Goal: Task Accomplishment & Management: Manage account settings

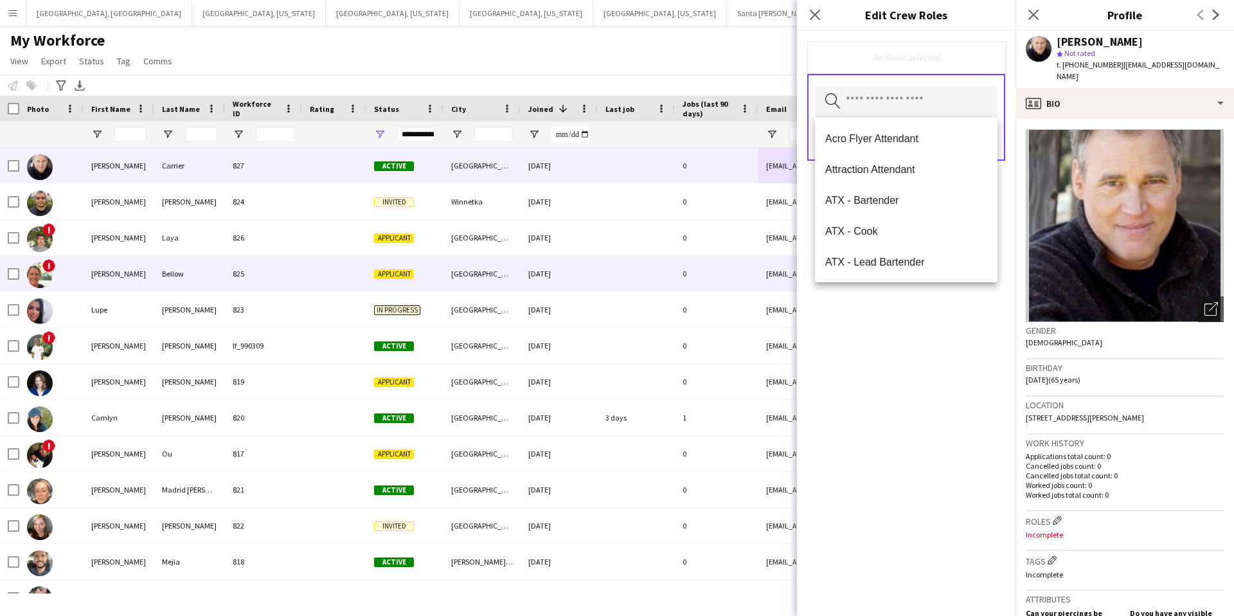
scroll to position [3522, 0]
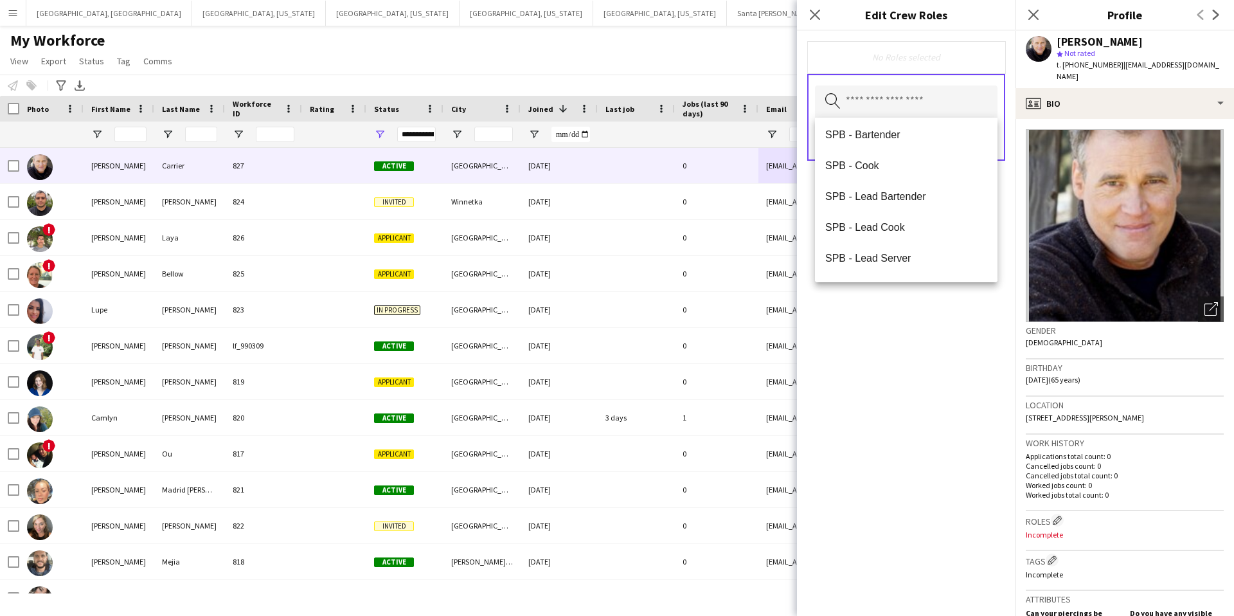
click at [820, 14] on icon "Close pop-in" at bounding box center [815, 15] width 10 height 10
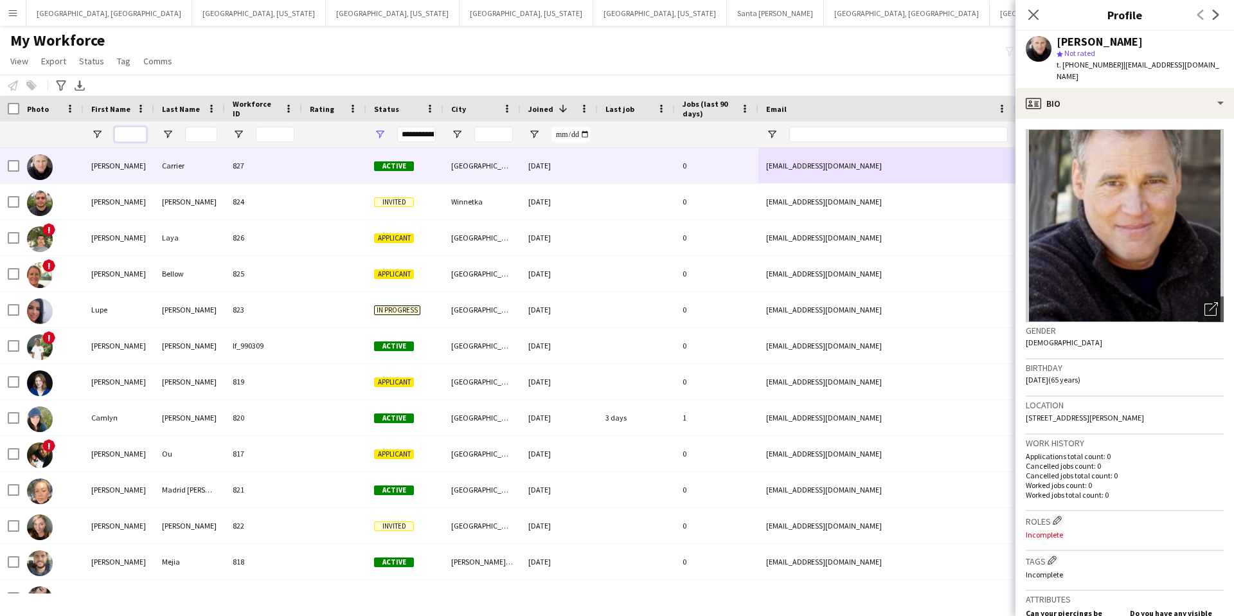
click at [134, 136] on input "First Name Filter Input" at bounding box center [130, 134] width 32 height 15
click at [1033, 14] on icon at bounding box center [1033, 14] width 12 height 12
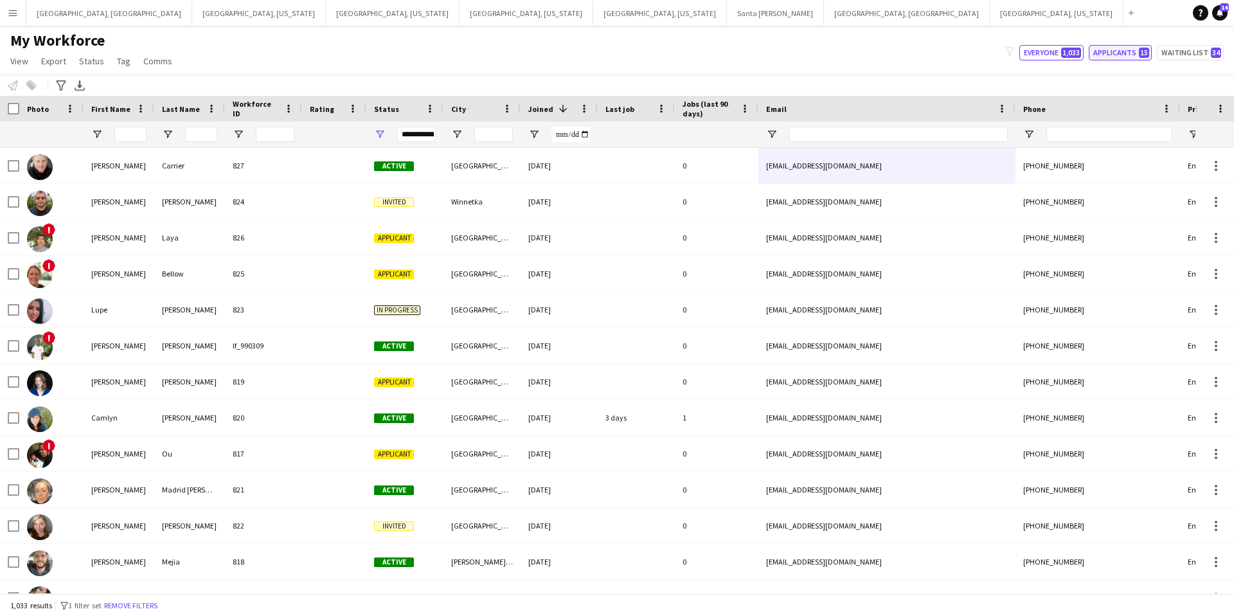
click at [1117, 53] on button "Applicants 15" at bounding box center [1120, 52] width 63 height 15
type input "**********"
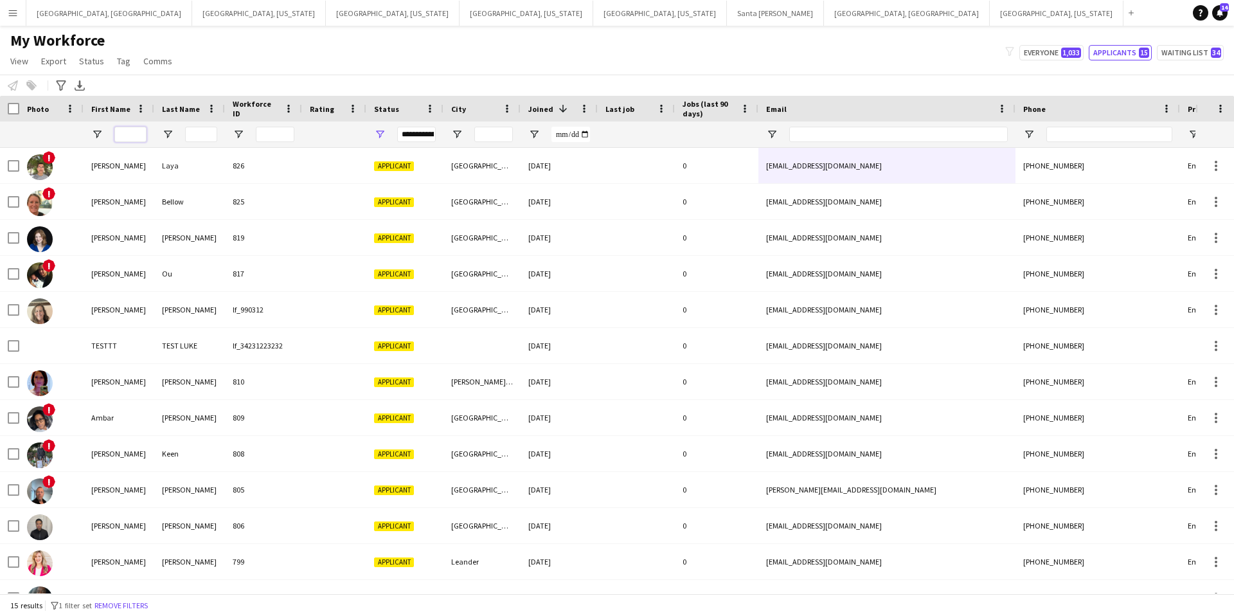
click at [130, 133] on input "First Name Filter Input" at bounding box center [130, 134] width 32 height 15
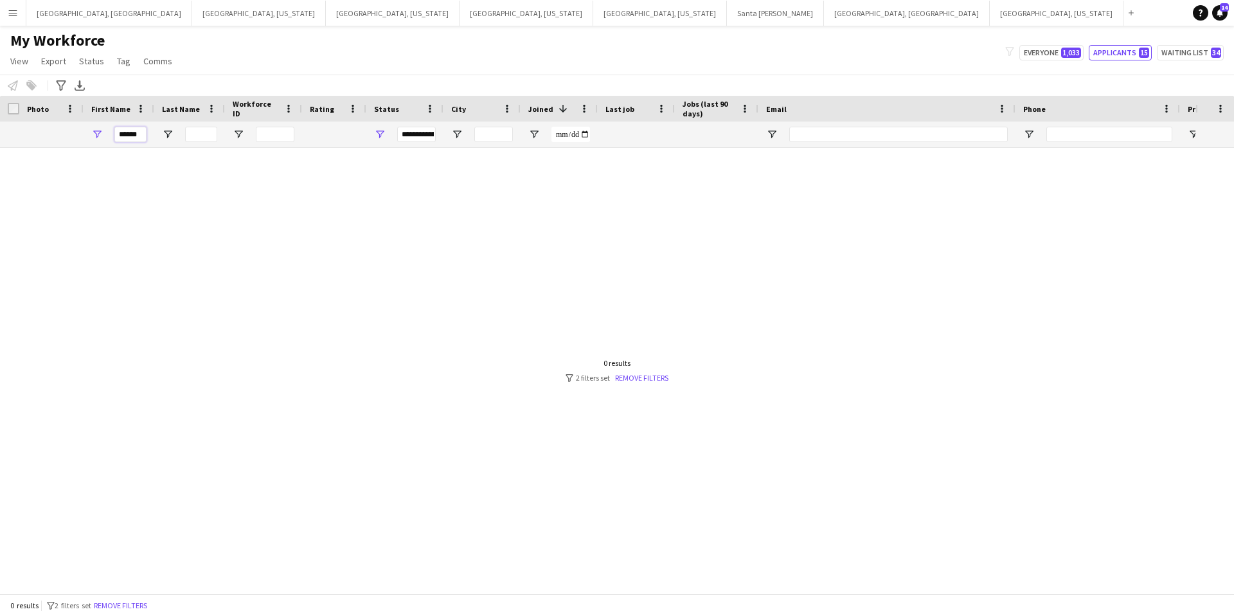
scroll to position [0, 0]
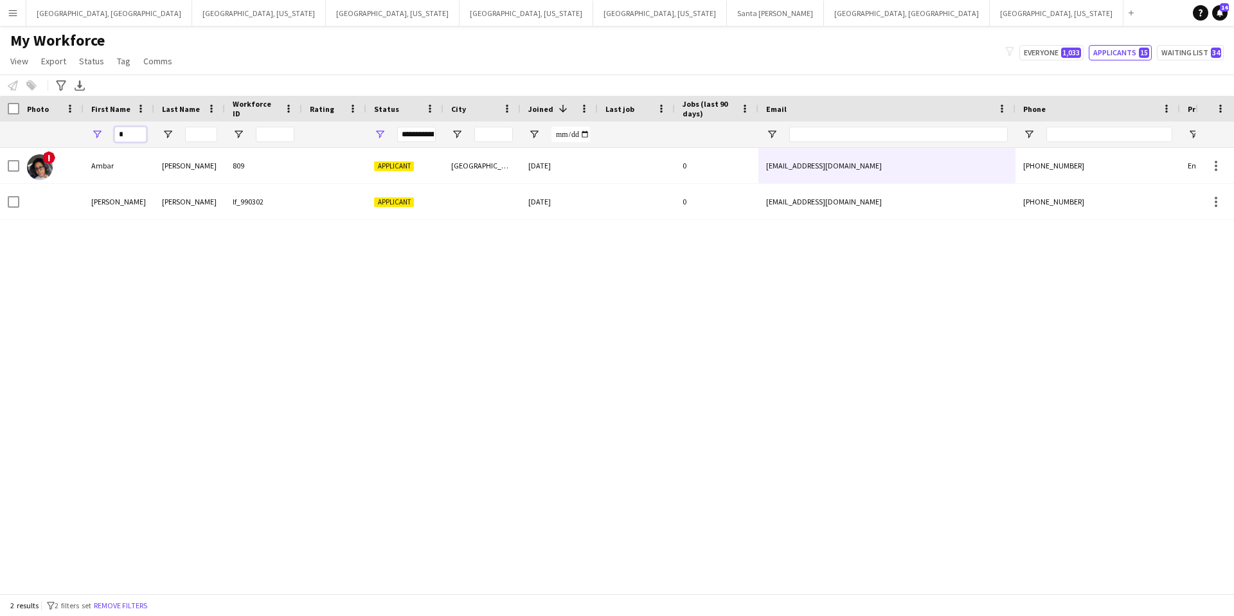
drag, startPoint x: 132, startPoint y: 132, endPoint x: 109, endPoint y: 133, distance: 22.5
click at [109, 133] on div "*" at bounding box center [119, 135] width 71 height 26
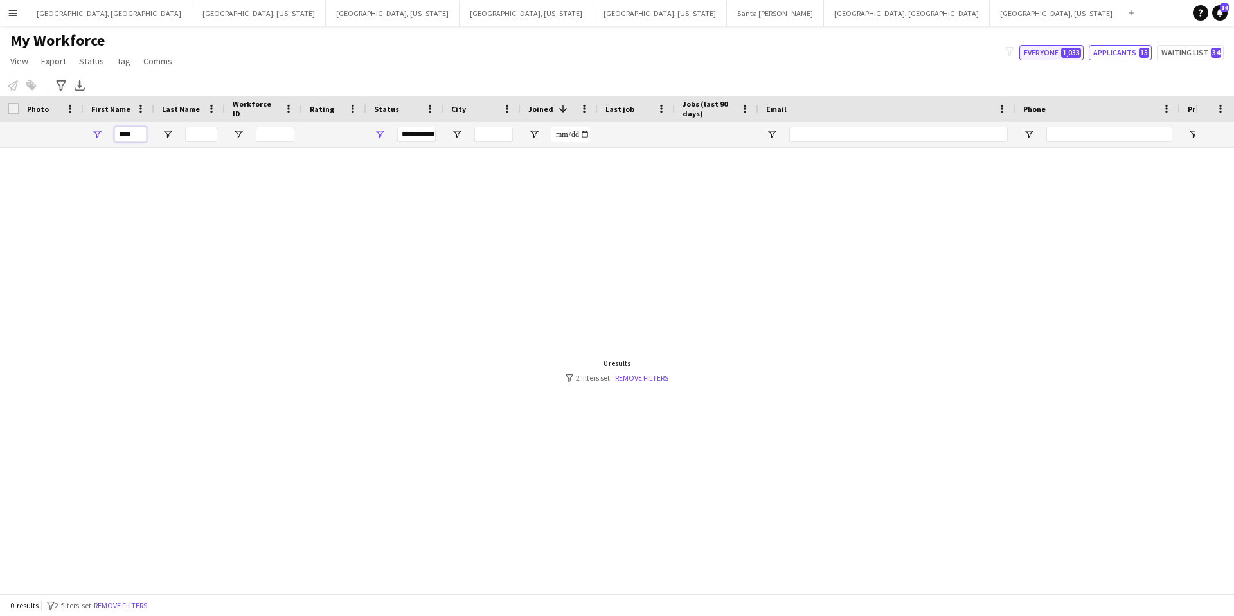
type input "****"
click at [1038, 49] on button "Everyone 1,033" at bounding box center [1052, 52] width 64 height 15
type input "**********"
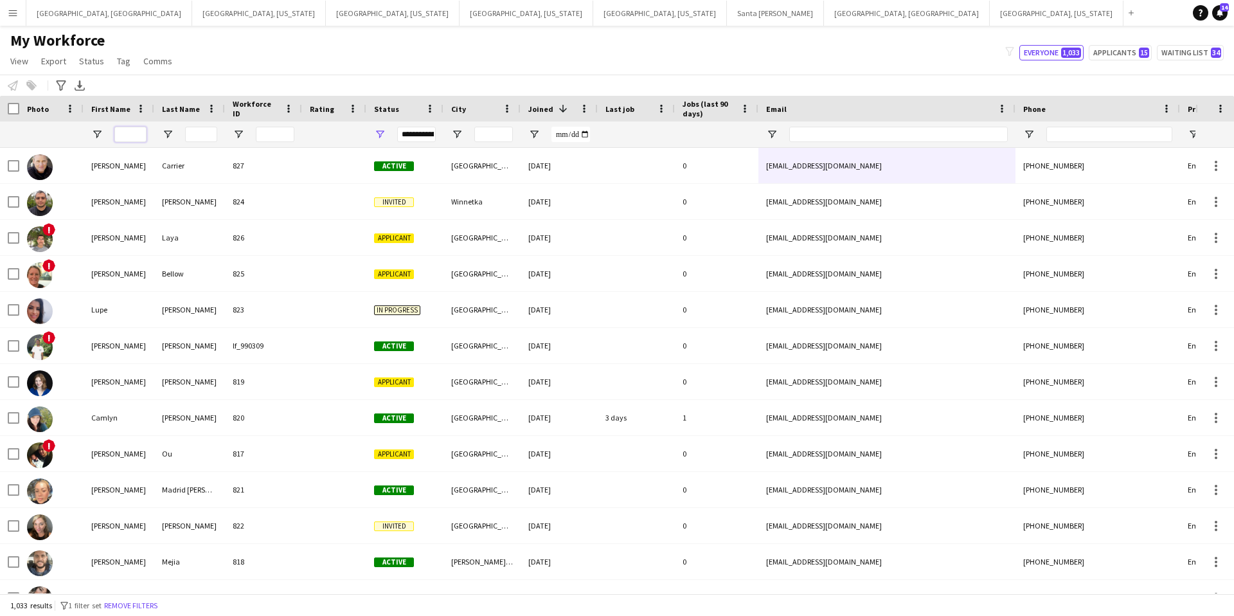
click at [129, 137] on input "First Name Filter Input" at bounding box center [130, 134] width 32 height 15
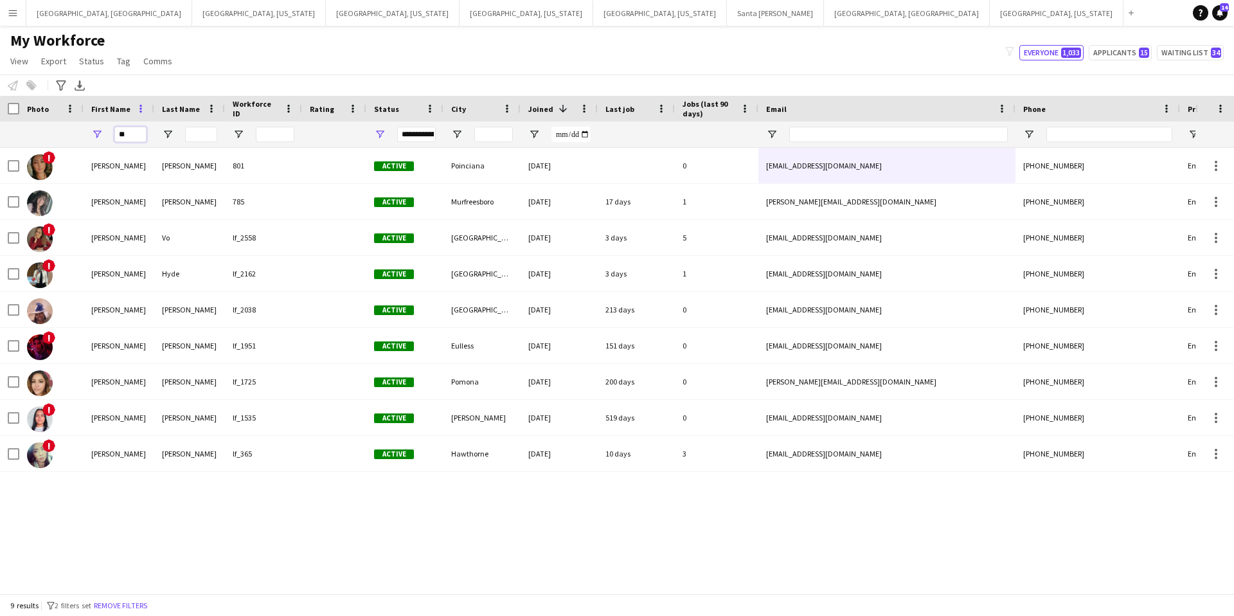
type input "*"
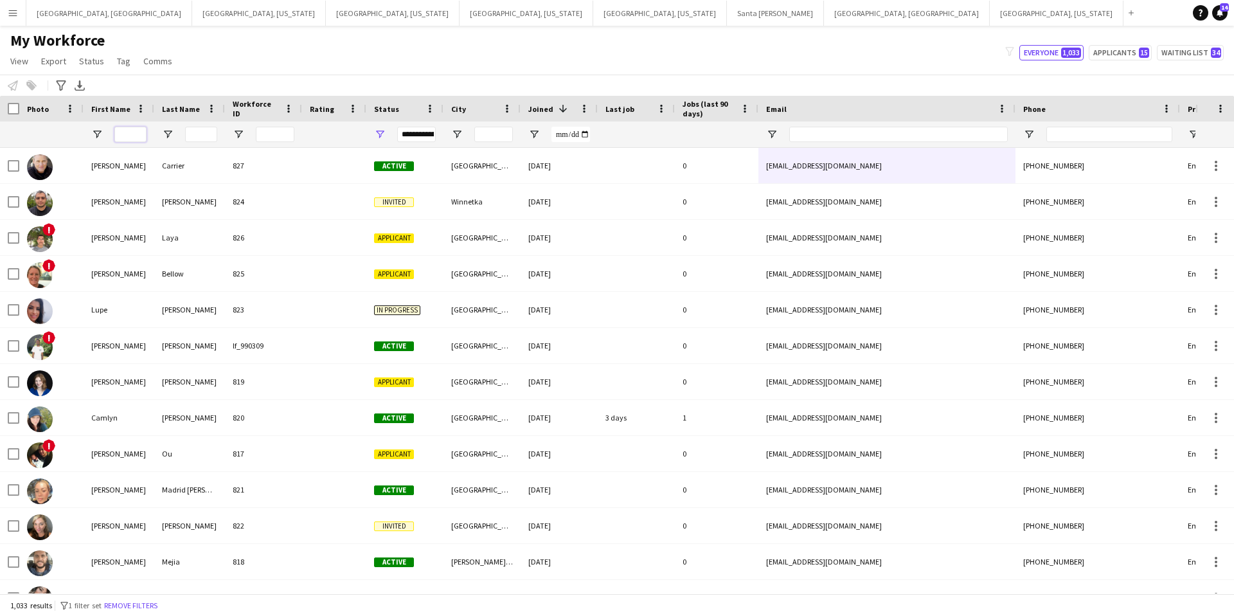
click at [133, 134] on input "First Name Filter Input" at bounding box center [130, 134] width 32 height 15
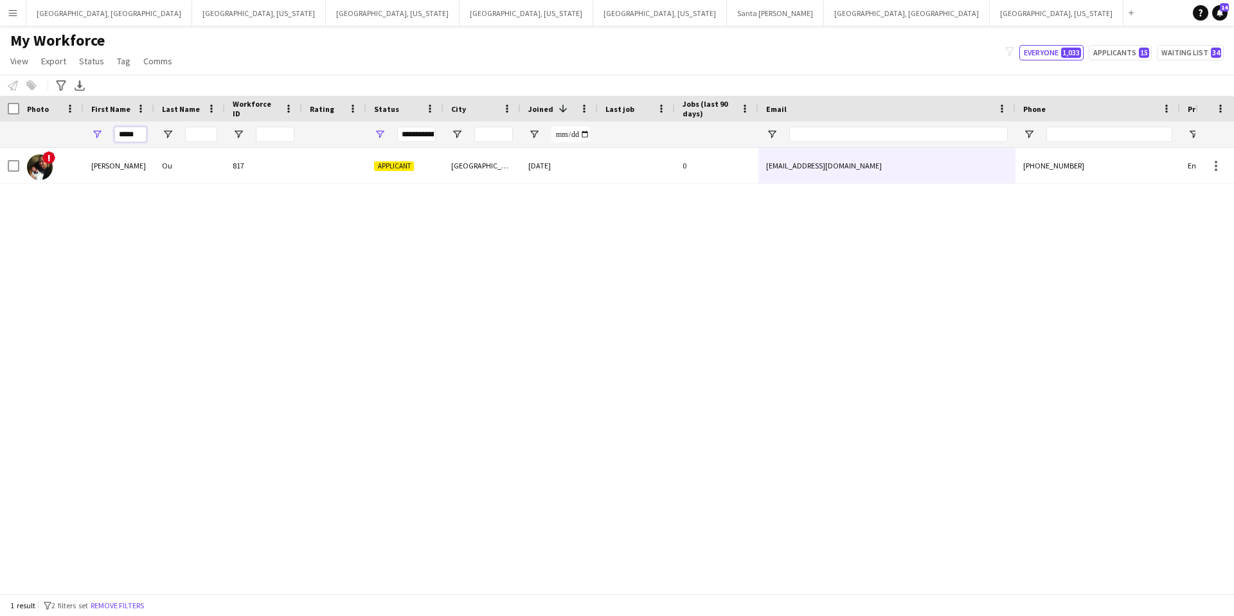
type input "*****"
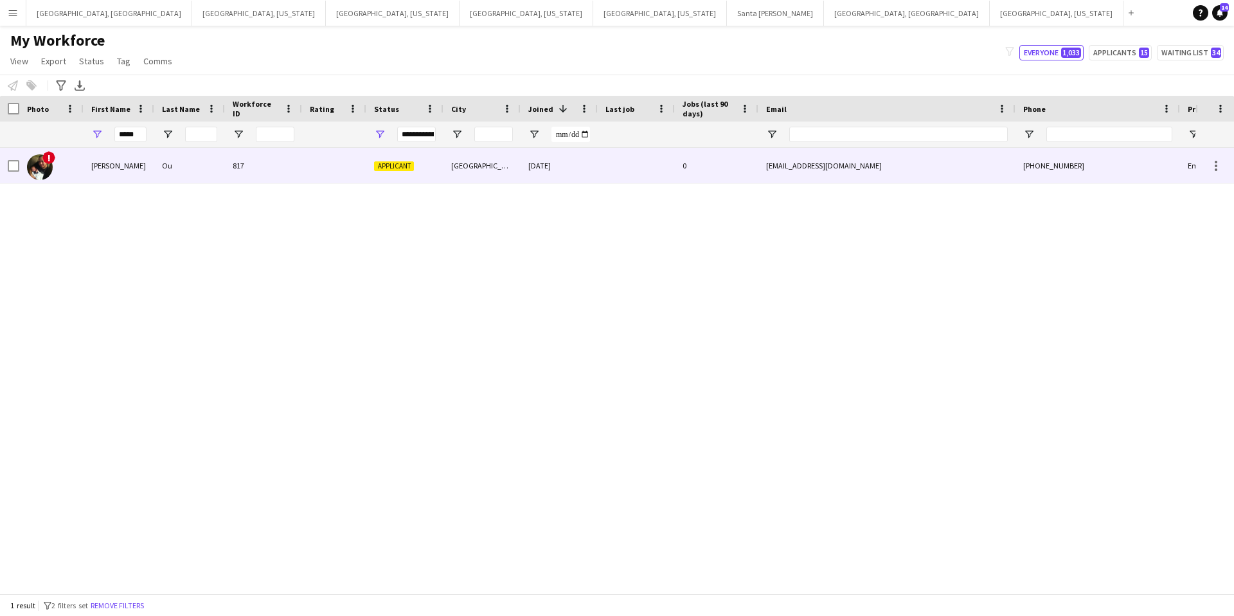
click at [1097, 177] on div "[PHONE_NUMBER]" at bounding box center [1098, 165] width 165 height 35
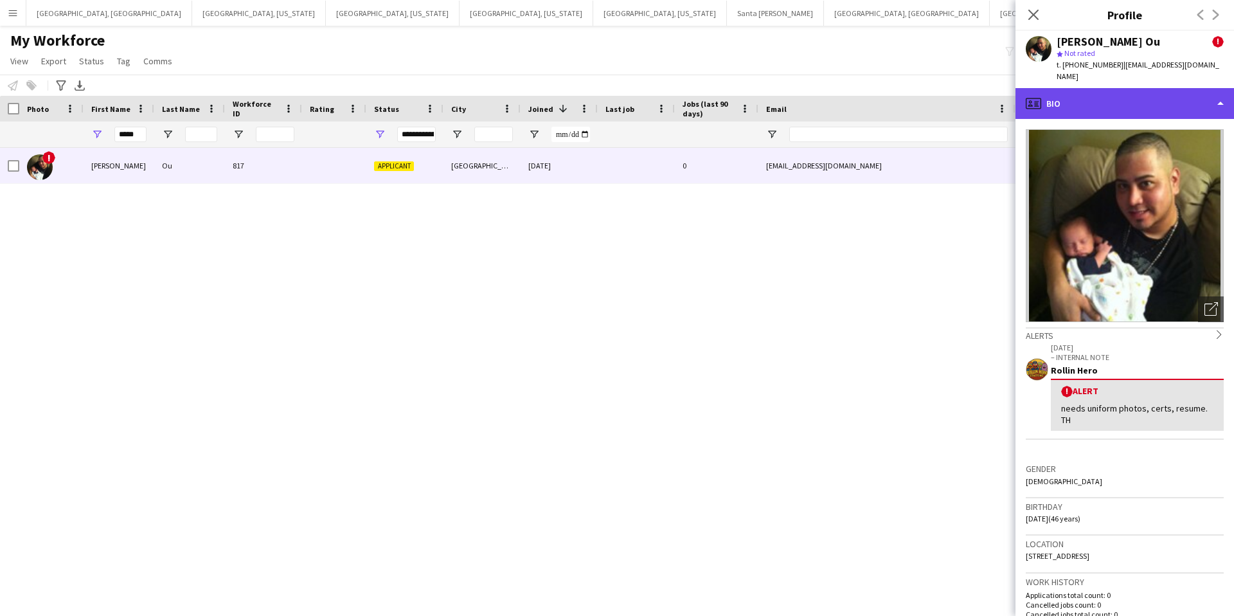
click at [1117, 92] on div "profile Bio" at bounding box center [1125, 103] width 219 height 31
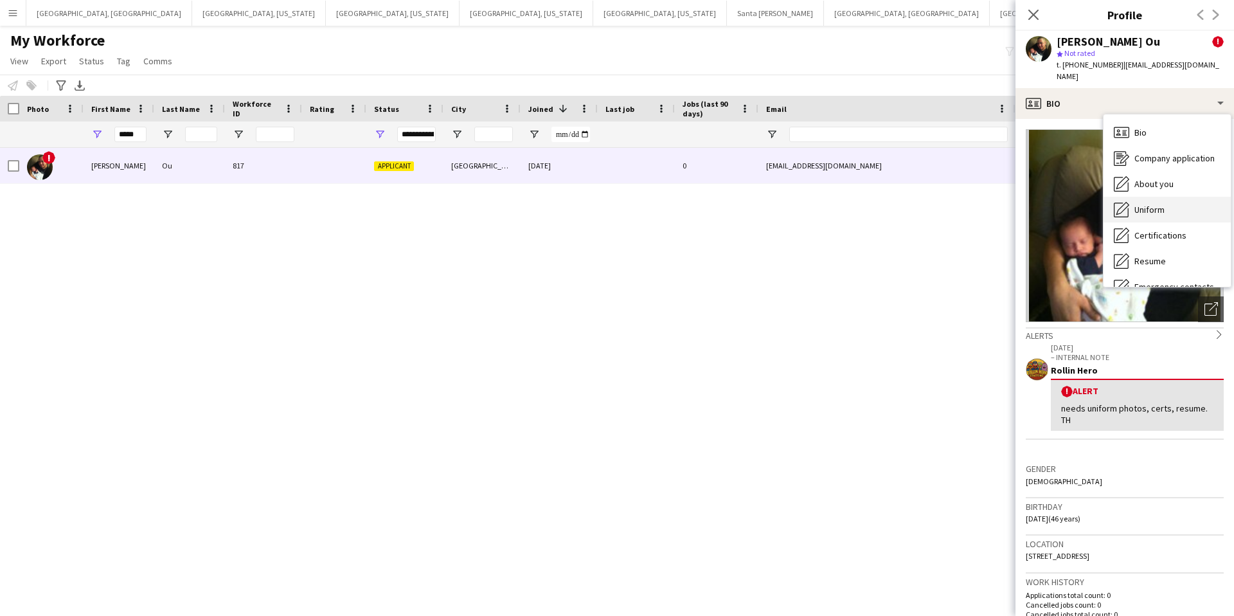
click at [1152, 204] on span "Uniform" at bounding box center [1150, 210] width 30 height 12
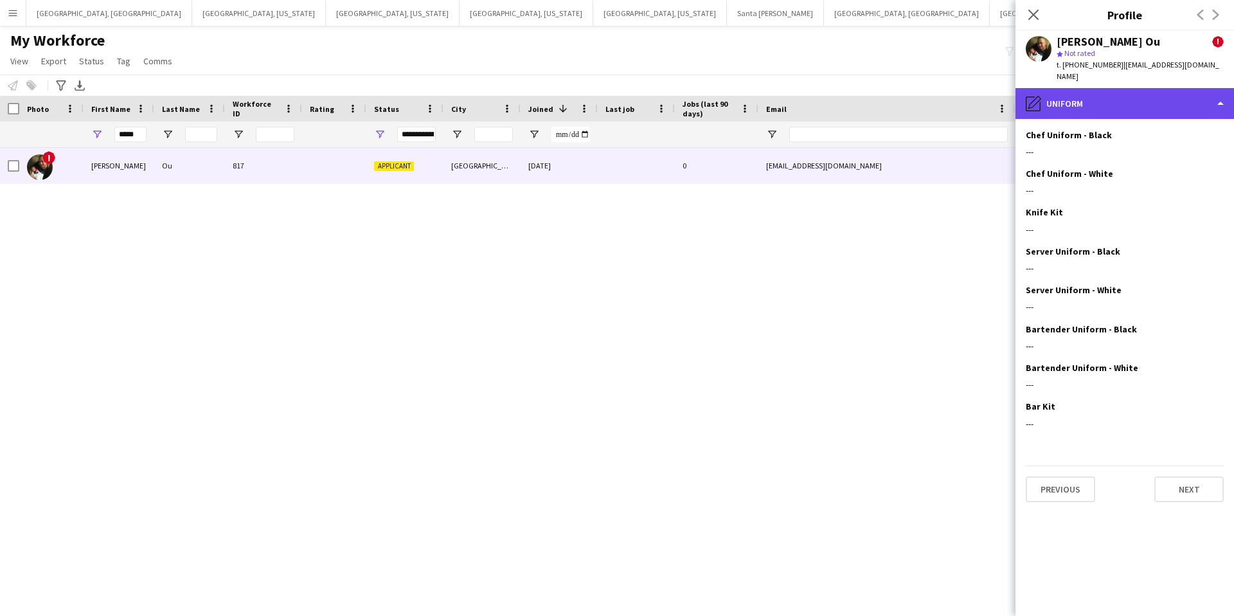
click at [1115, 88] on div "pencil4 Uniform" at bounding box center [1125, 103] width 219 height 31
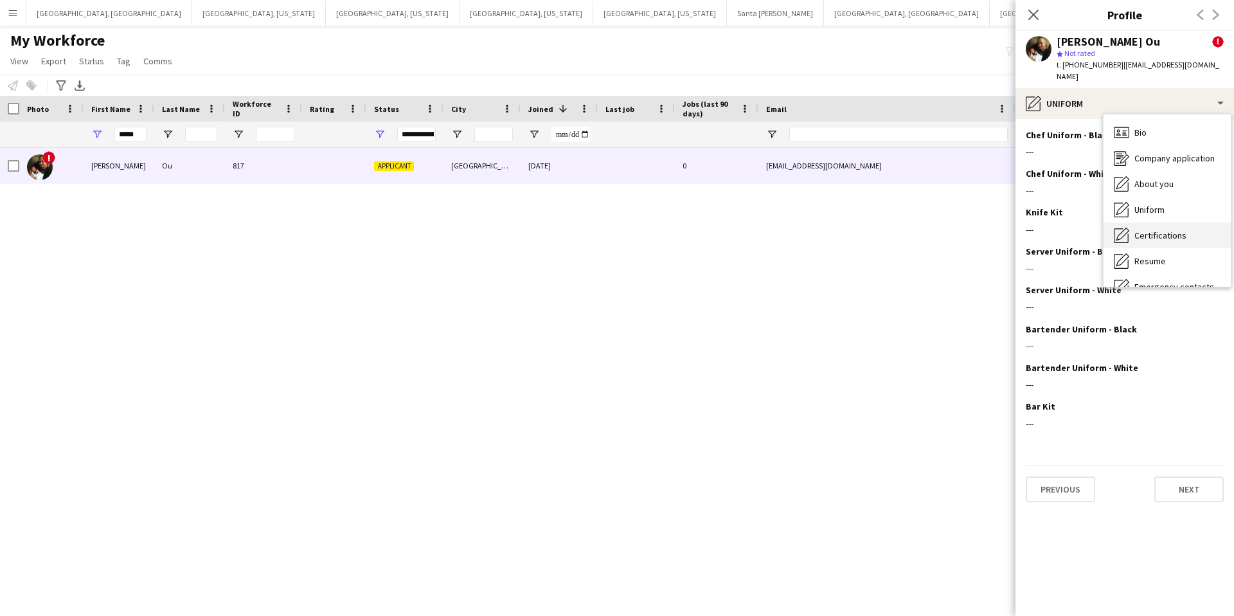
click at [1170, 230] on span "Certifications" at bounding box center [1161, 236] width 52 height 12
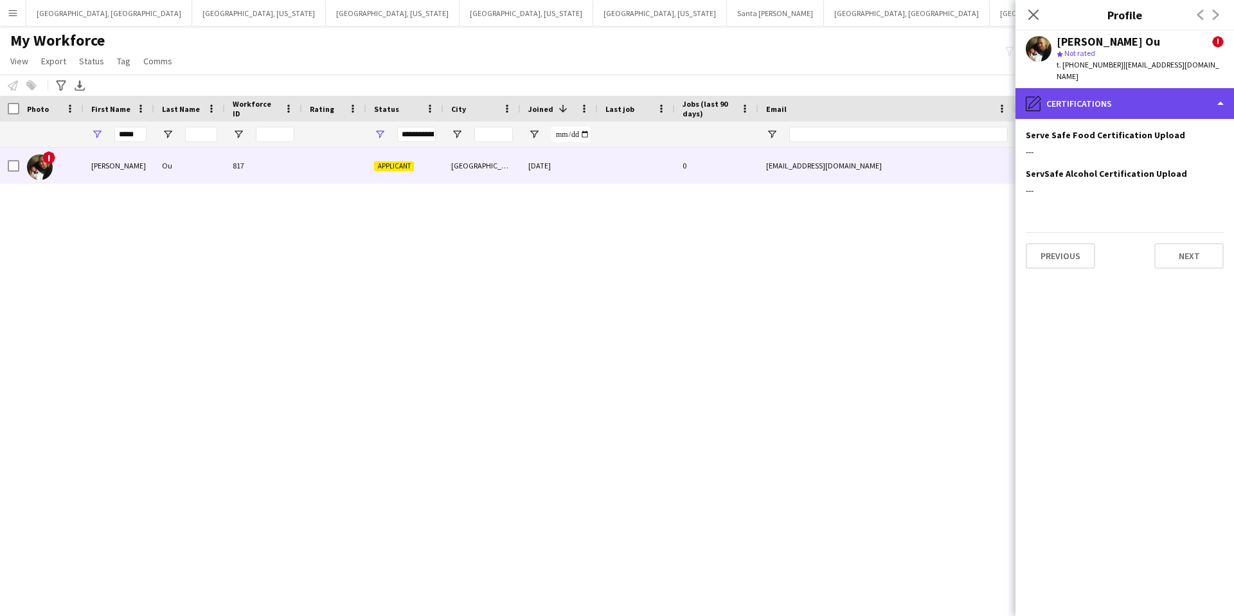
click at [1119, 92] on div "pencil4 Certifications" at bounding box center [1125, 103] width 219 height 31
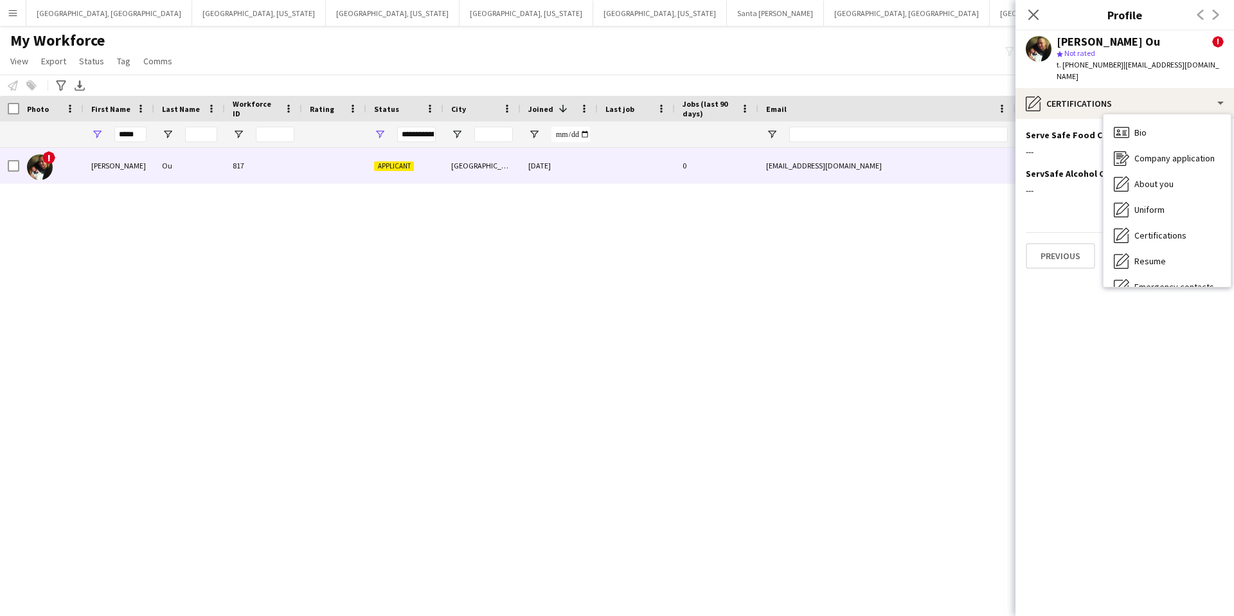
click at [770, 241] on div "! [PERSON_NAME] Ou 817 Applicant [GEOGRAPHIC_DATA] [DATE] 0 [EMAIL_ADDRESS][DOM…" at bounding box center [598, 371] width 1196 height 446
drag, startPoint x: 915, startPoint y: 275, endPoint x: 923, endPoint y: 267, distance: 11.8
click at [916, 272] on div "! [PERSON_NAME] Ou 817 Applicant [GEOGRAPHIC_DATA] [DATE] 0 [EMAIL_ADDRESS][DOM…" at bounding box center [598, 371] width 1196 height 446
click at [1032, 12] on icon at bounding box center [1033, 14] width 12 height 12
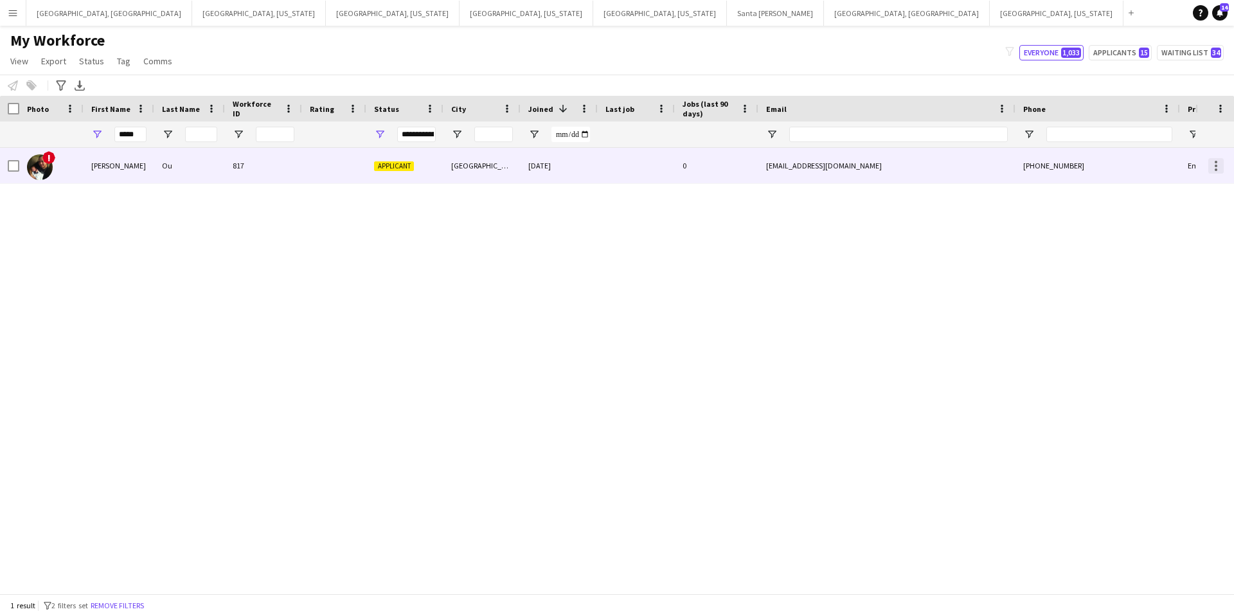
click at [1215, 166] on div at bounding box center [1216, 166] width 3 height 3
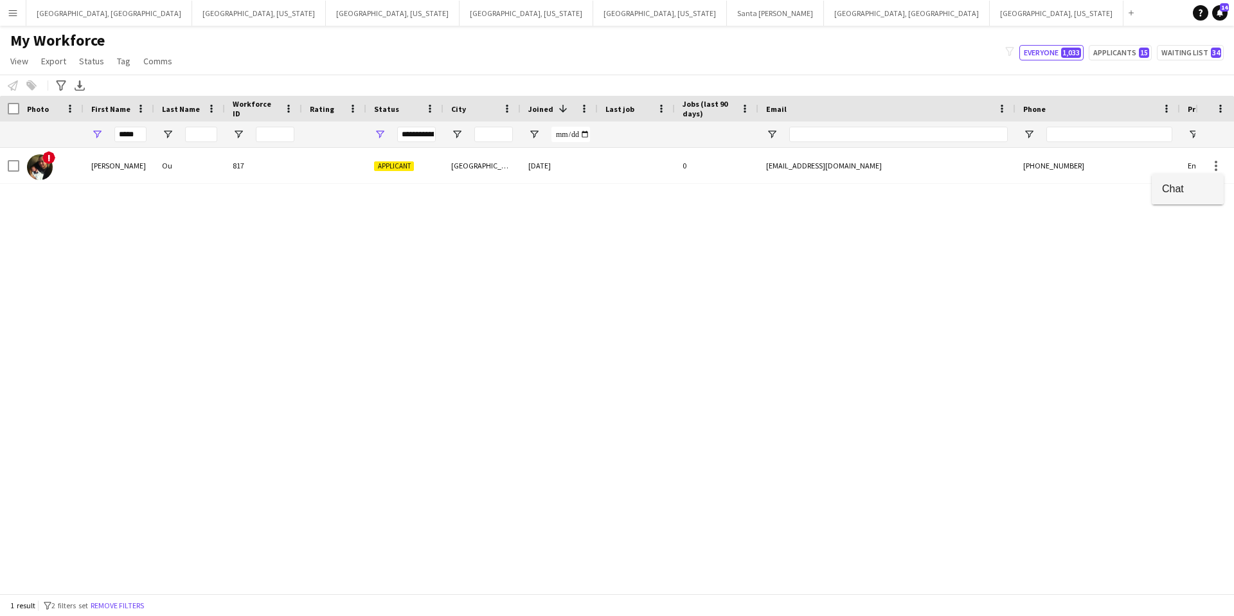
click at [1164, 189] on span "Chat" at bounding box center [1187, 189] width 51 height 12
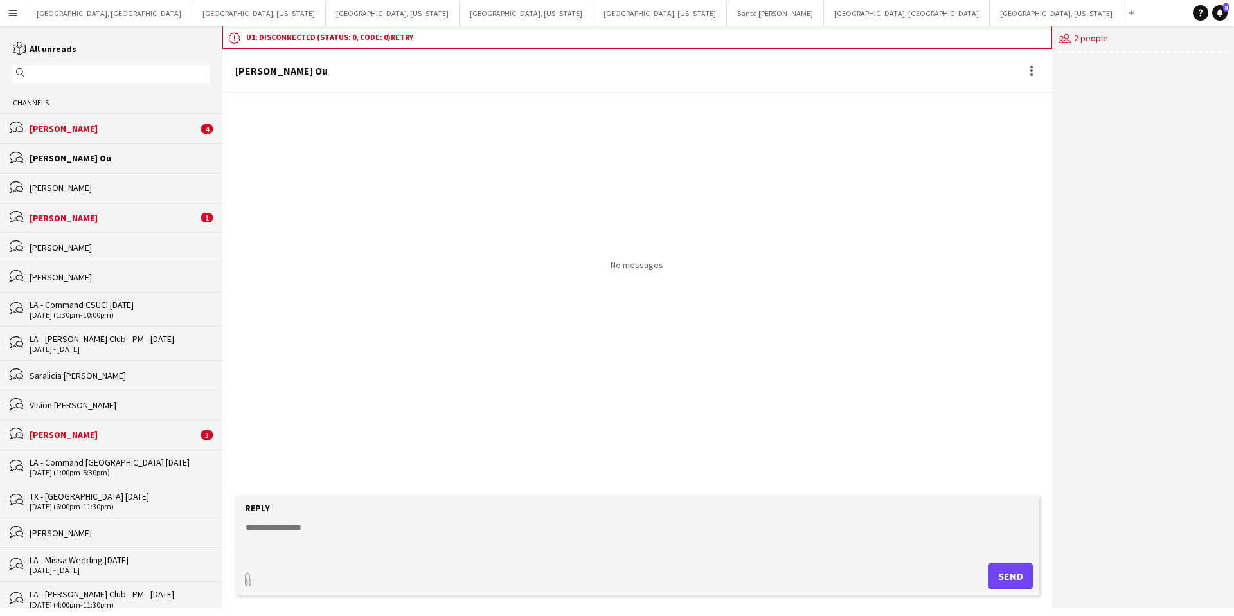
click at [484, 198] on div "No messages" at bounding box center [637, 181] width 830 height 177
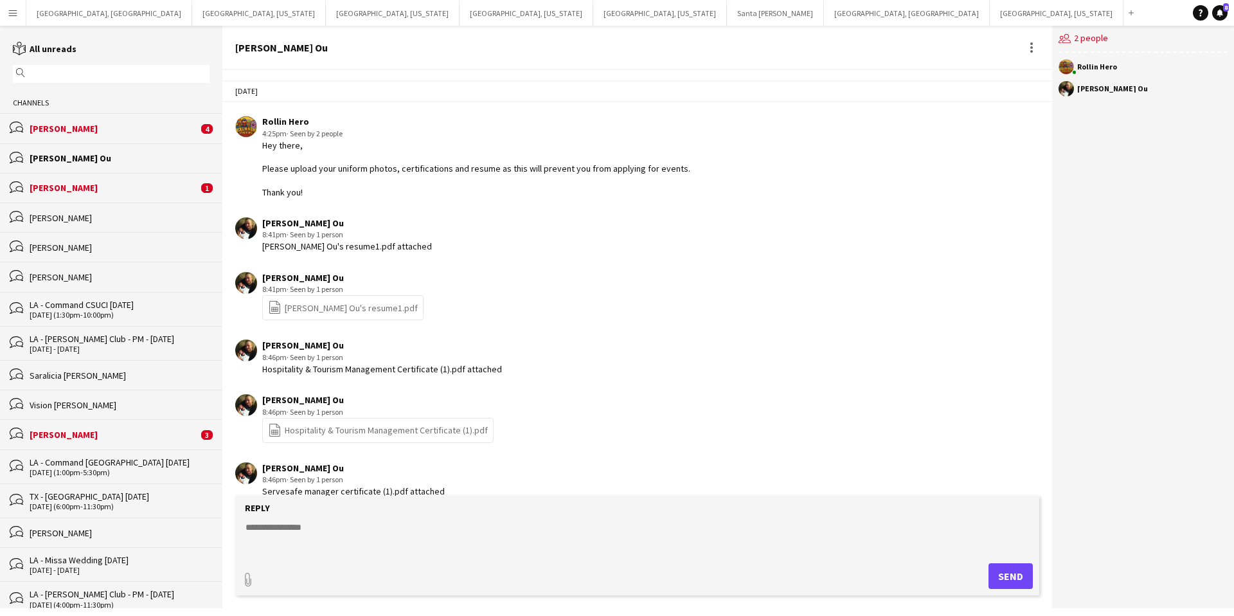
scroll to position [86, 0]
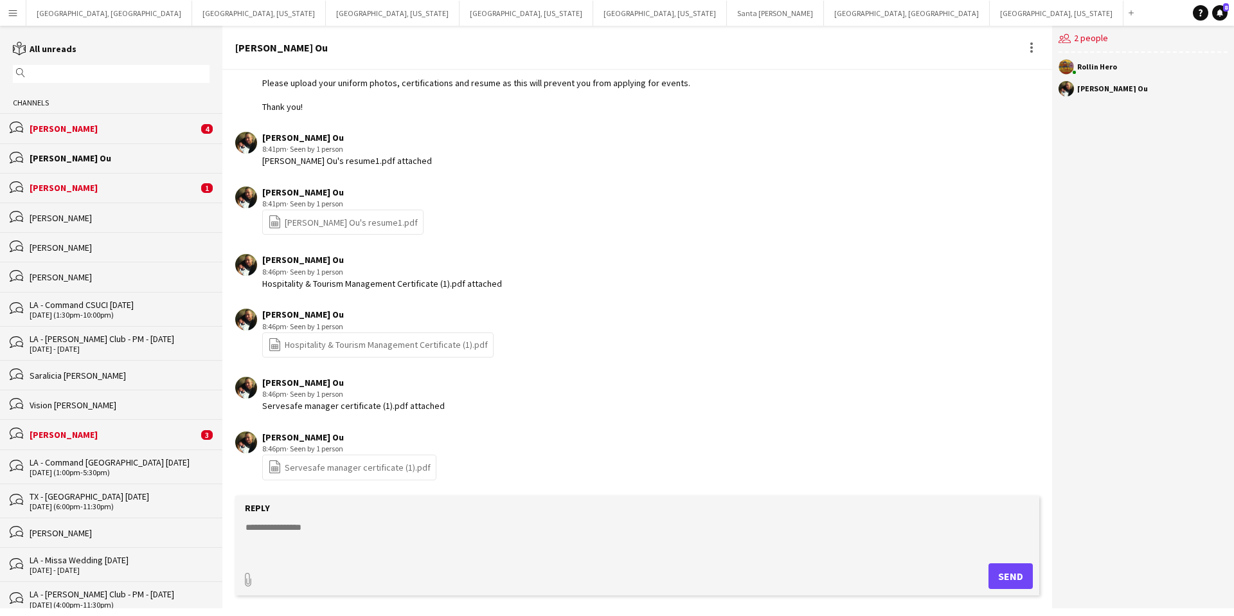
click at [260, 552] on textarea at bounding box center [639, 537] width 791 height 33
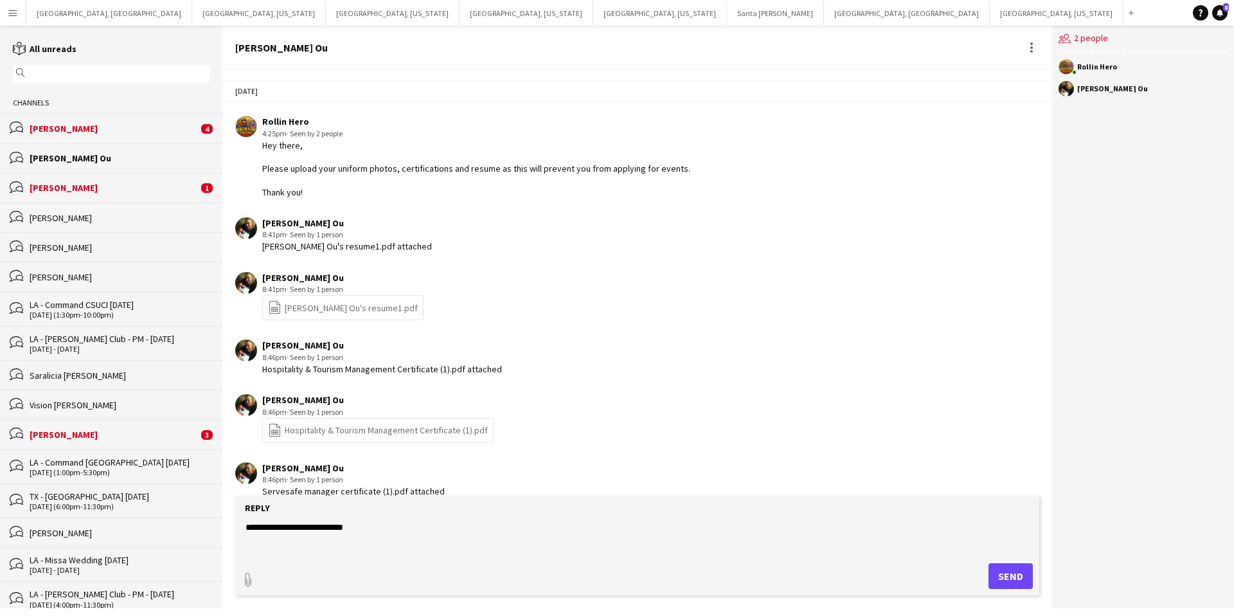
type textarea "**********"
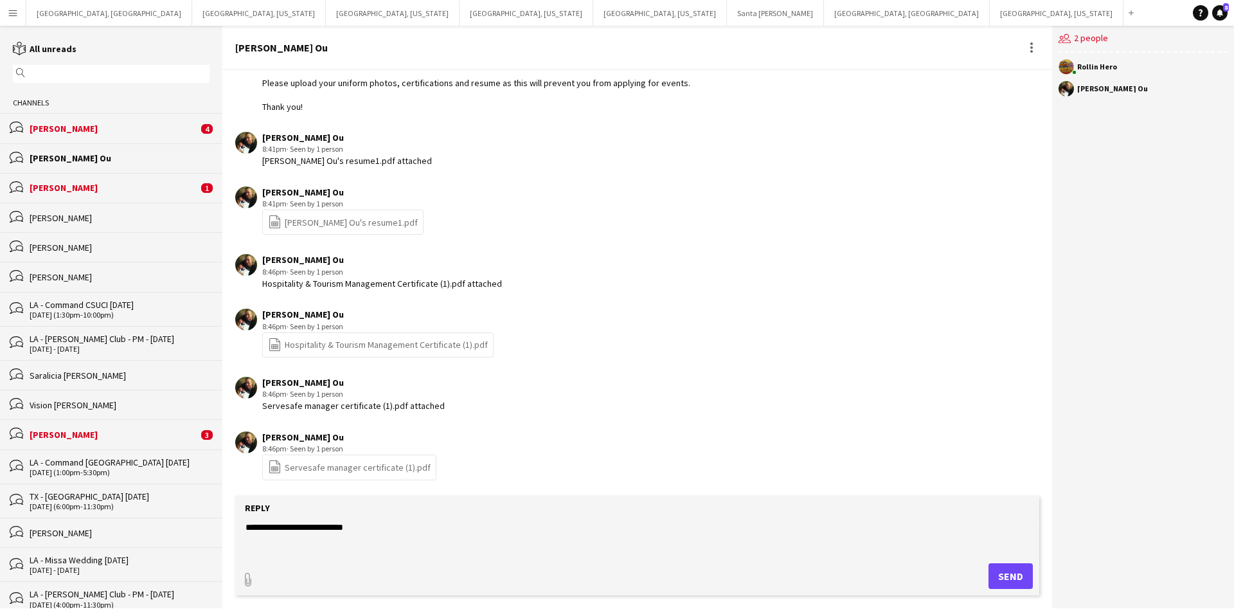
click at [341, 467] on link "file-spreadsheet Servesafe manager certificate (1).pdf" at bounding box center [349, 467] width 163 height 15
click at [18, 15] on button "Menu" at bounding box center [13, 13] width 26 height 26
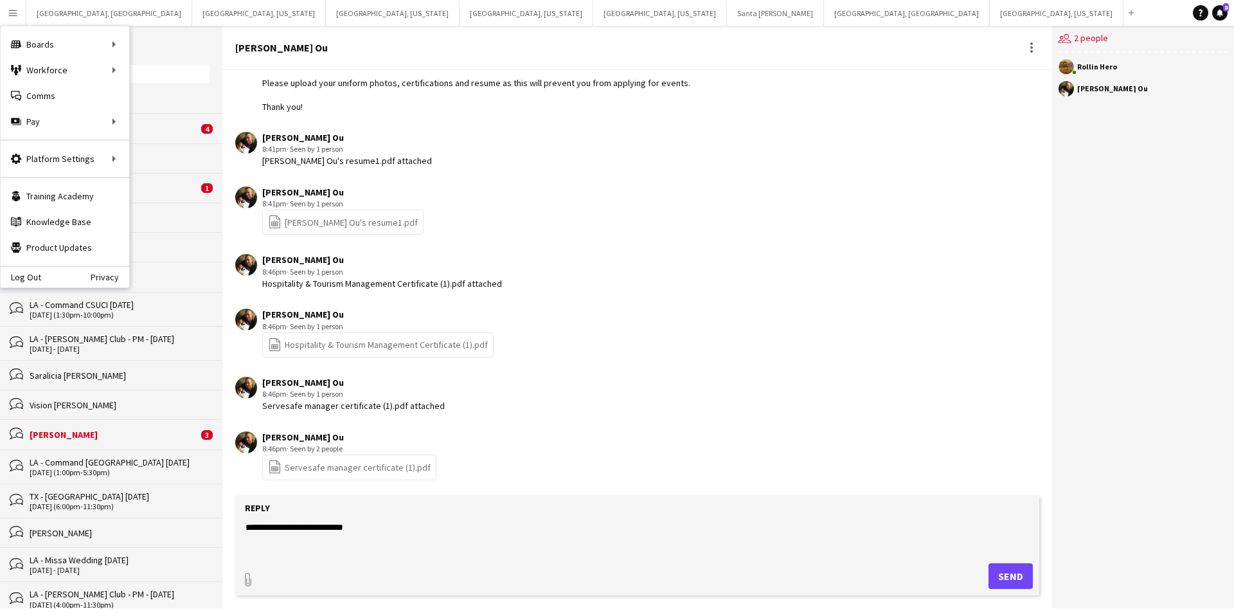
click at [353, 221] on link "file-spreadsheet Davis Ou's resume1.pdf" at bounding box center [343, 222] width 150 height 15
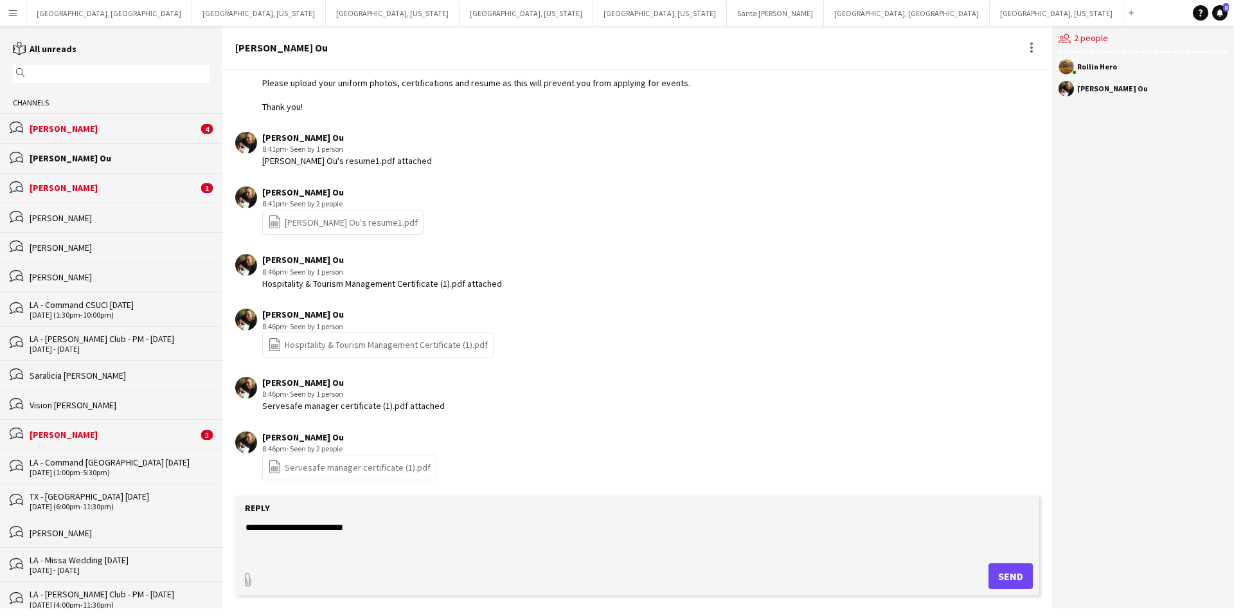
click at [1, 12] on button "Menu" at bounding box center [13, 13] width 26 height 26
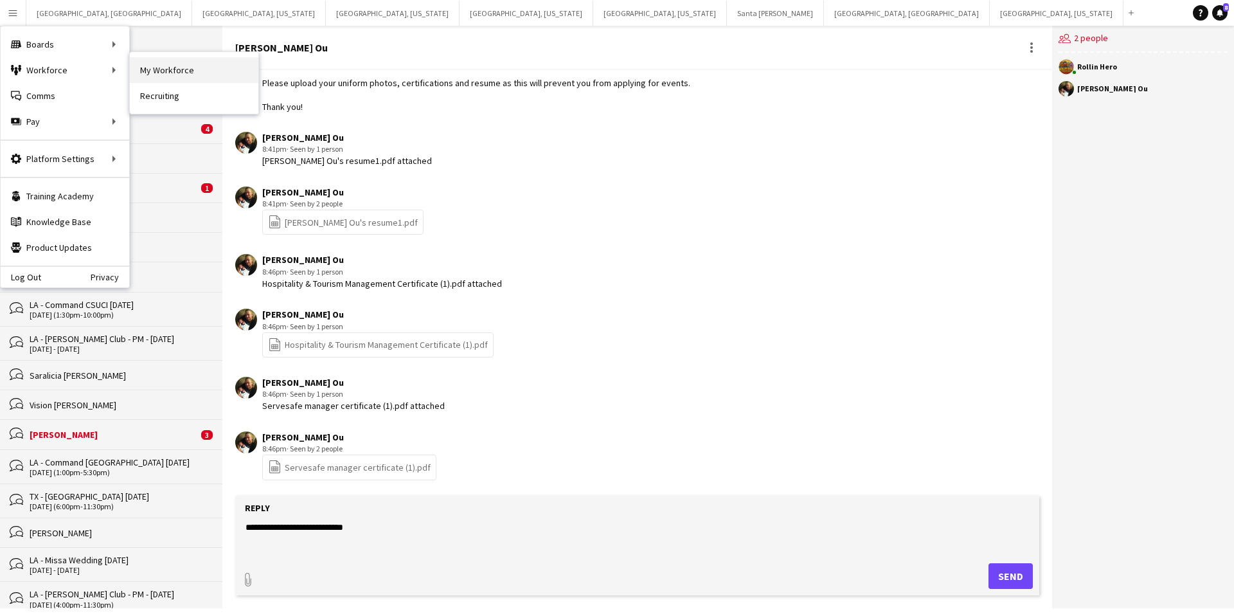
click at [179, 75] on link "My Workforce" at bounding box center [194, 70] width 129 height 26
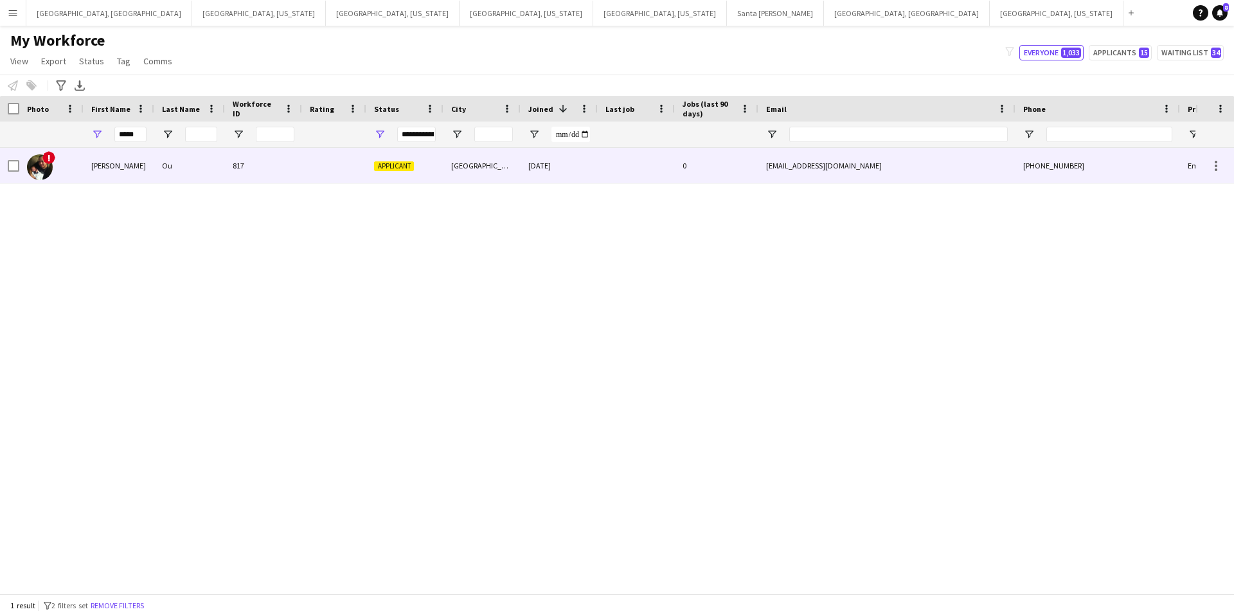
click at [713, 169] on div "0" at bounding box center [717, 165] width 84 height 35
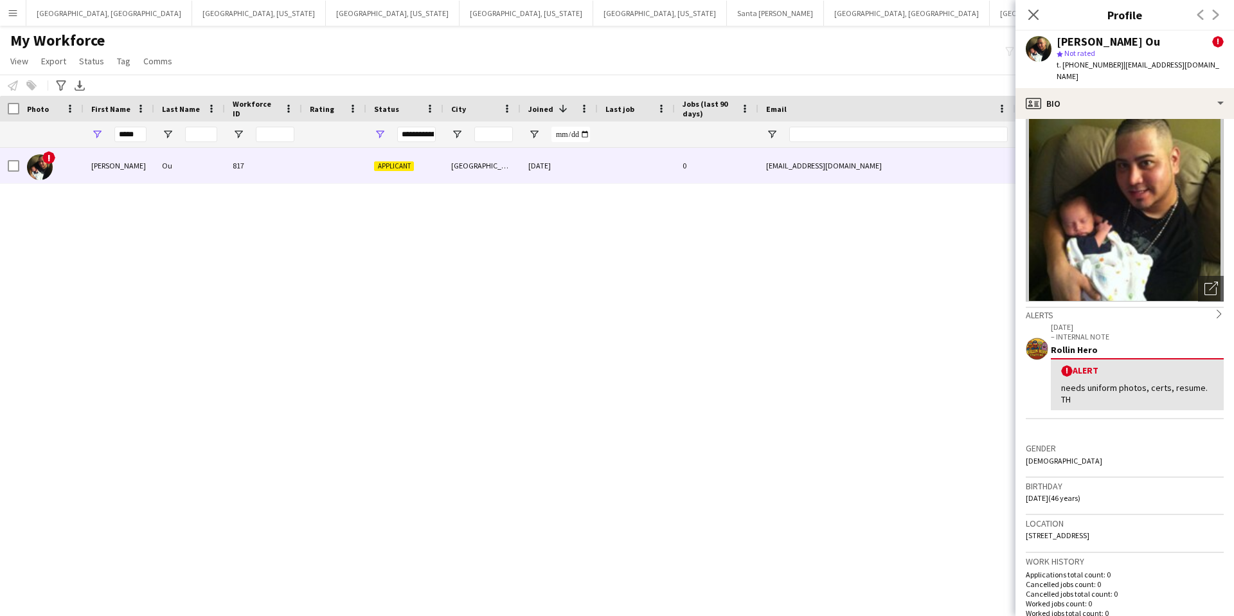
scroll to position [24, 0]
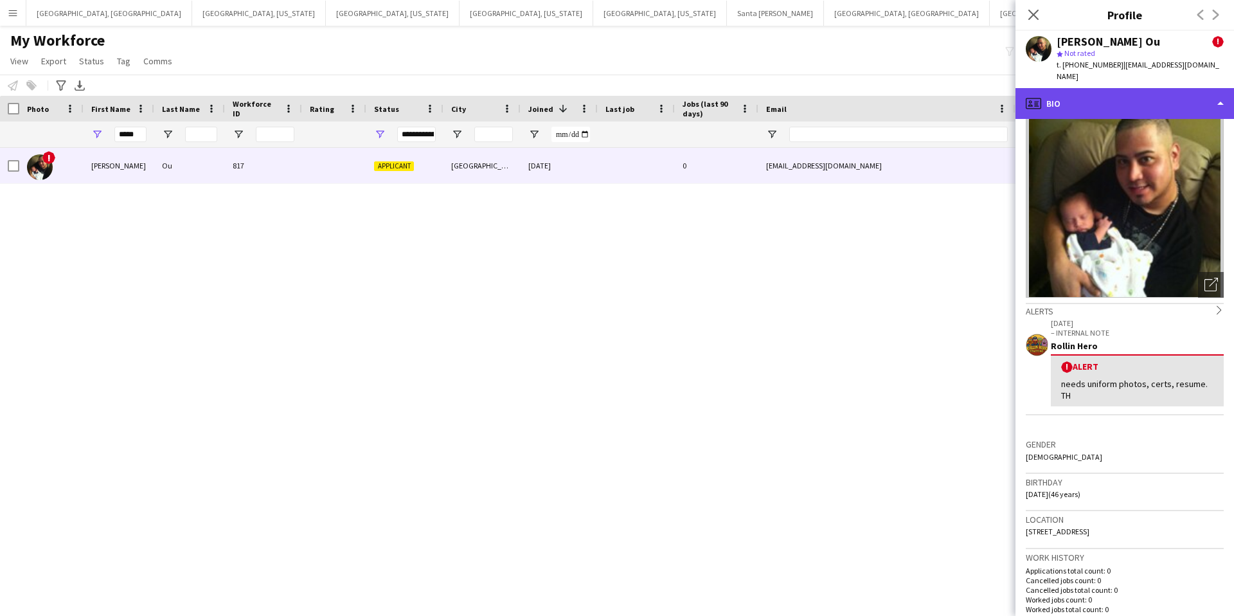
click at [1137, 91] on div "profile Bio" at bounding box center [1125, 103] width 219 height 31
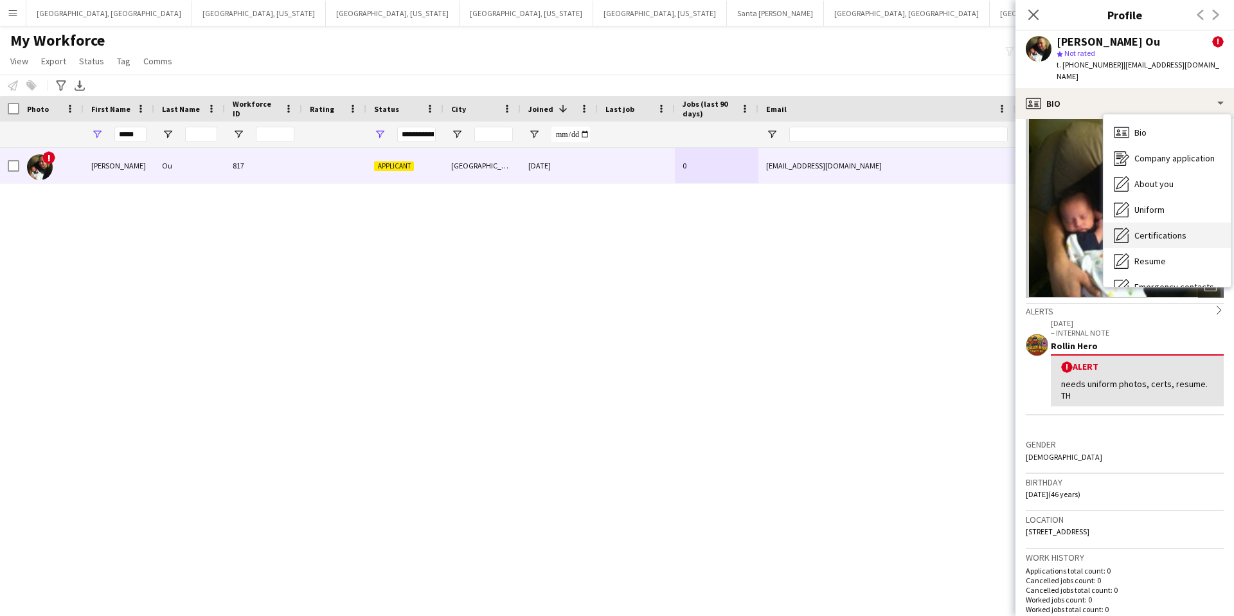
click at [1162, 230] on span "Certifications" at bounding box center [1161, 236] width 52 height 12
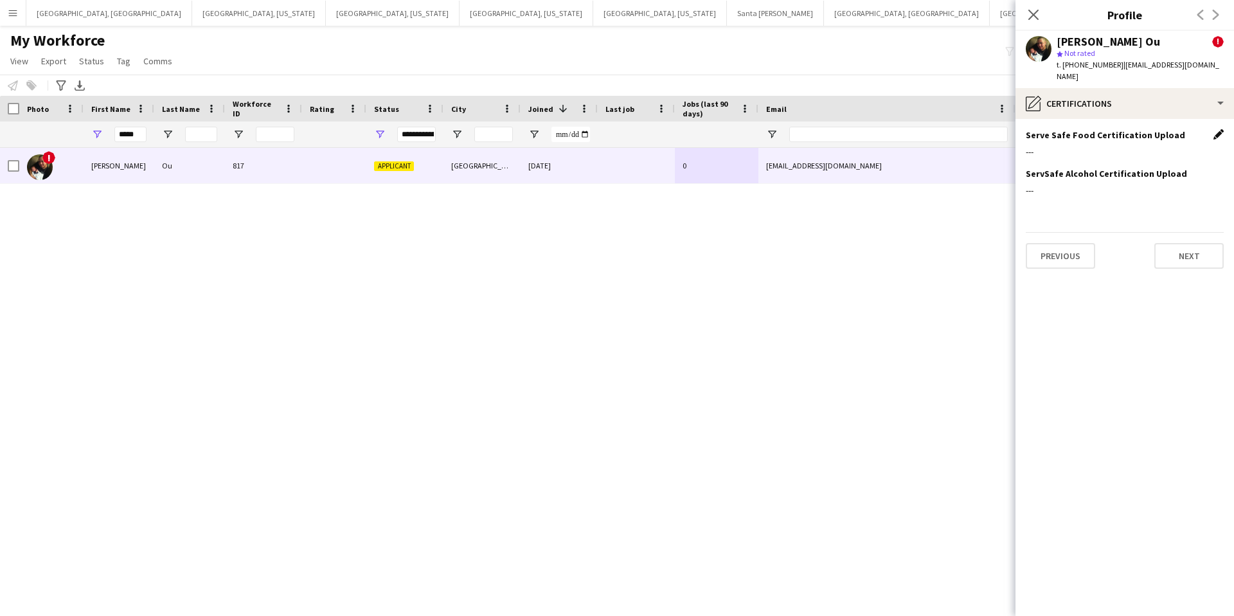
click at [1216, 129] on app-icon "Edit this field" at bounding box center [1219, 134] width 10 height 10
click at [1162, 146] on button "Upload new file" at bounding box center [1184, 156] width 80 height 21
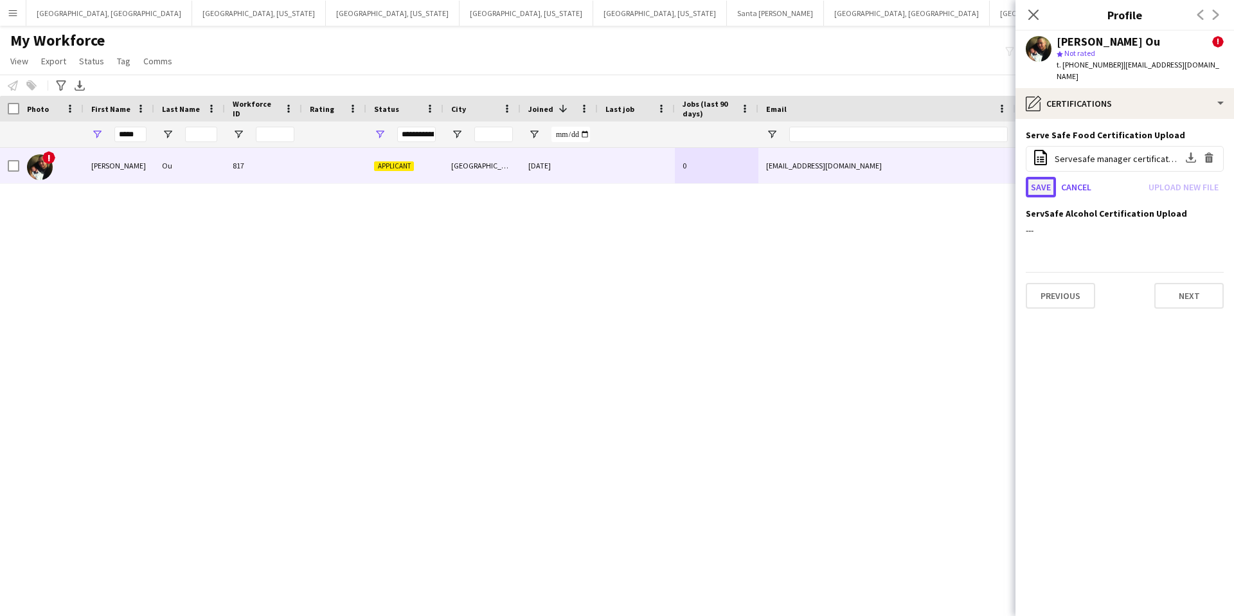
click at [1047, 177] on button "Save" at bounding box center [1041, 187] width 30 height 21
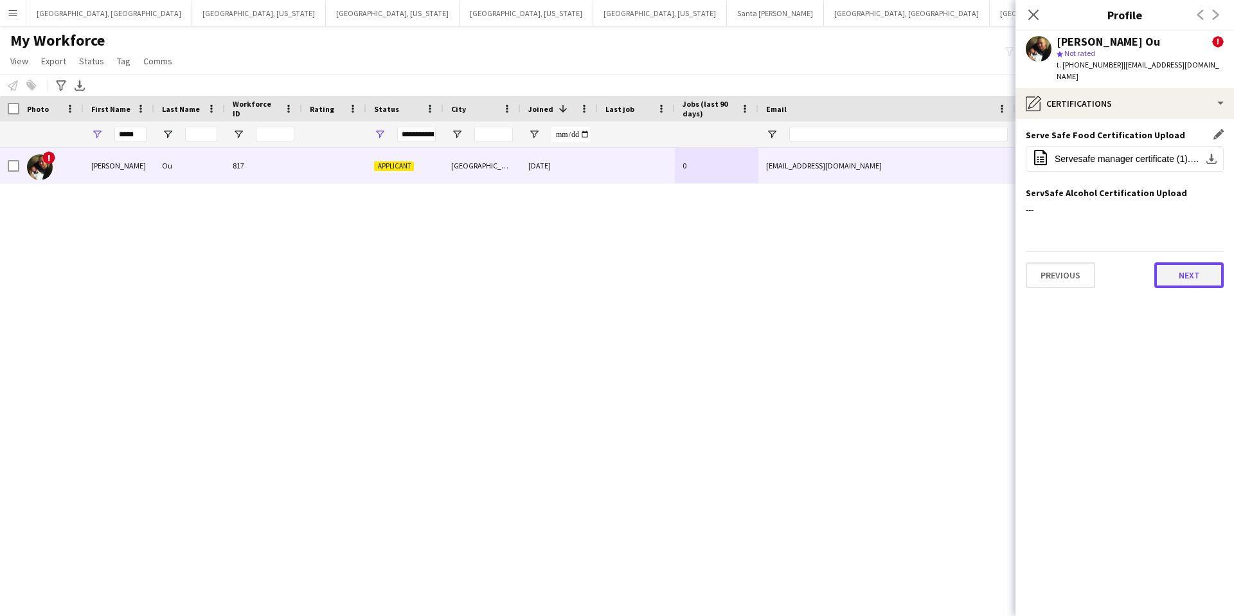
click at [1184, 262] on button "Next" at bounding box center [1189, 275] width 69 height 26
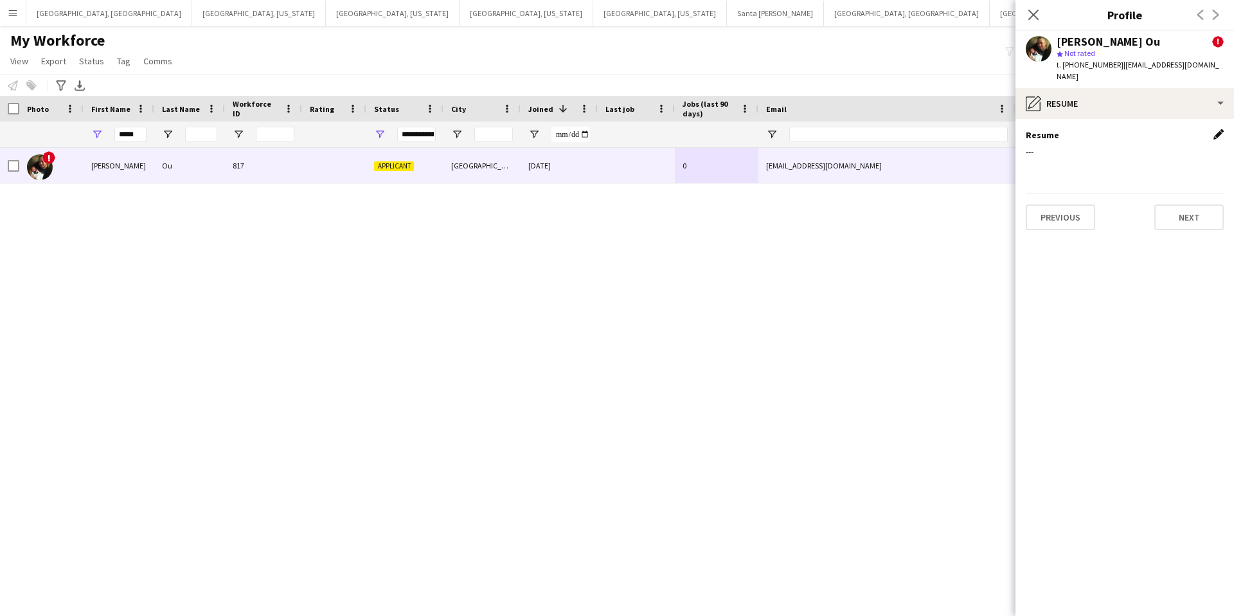
click at [1222, 129] on app-icon "Edit this field" at bounding box center [1219, 134] width 10 height 10
click at [1164, 146] on button "Upload new file" at bounding box center [1184, 156] width 80 height 21
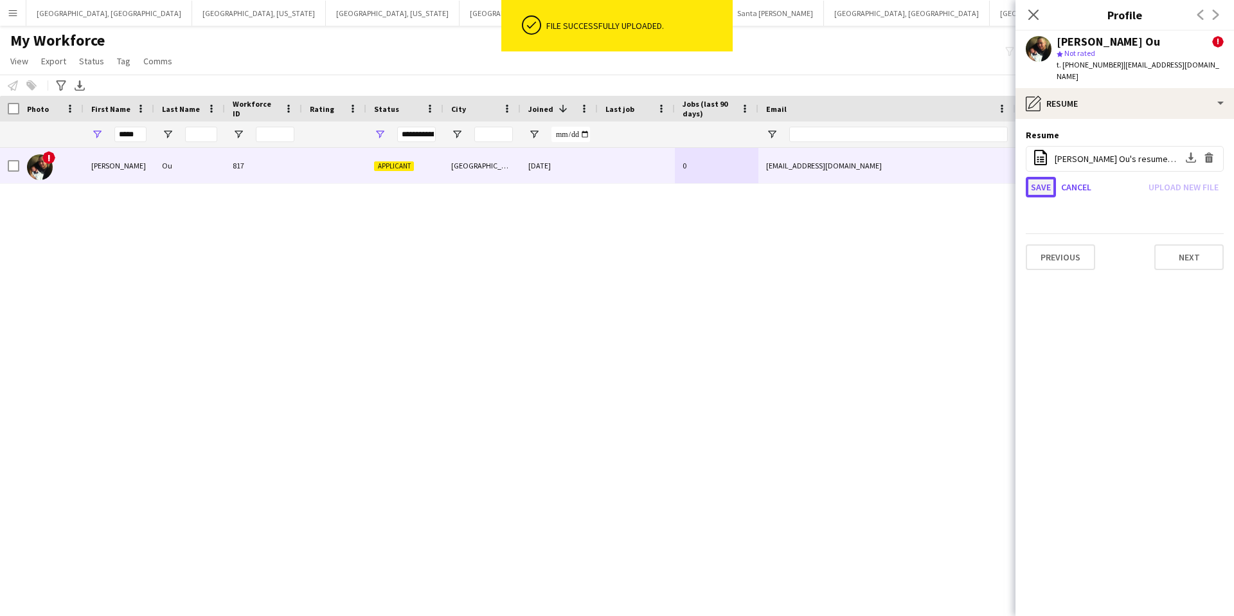
click at [1045, 177] on button "Save" at bounding box center [1041, 187] width 30 height 21
